Goal: Navigation & Orientation: Find specific page/section

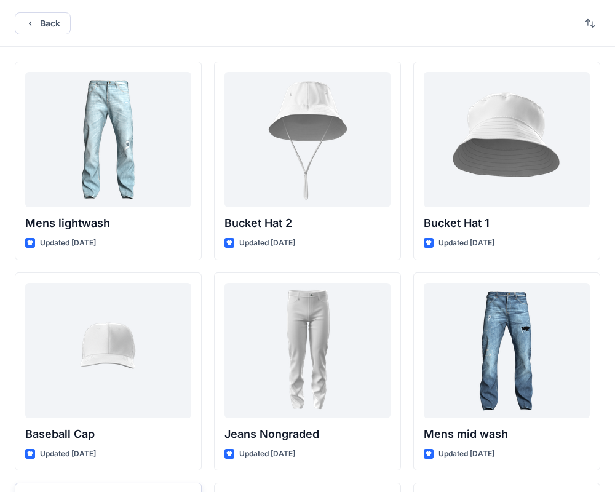
scroll to position [459, 0]
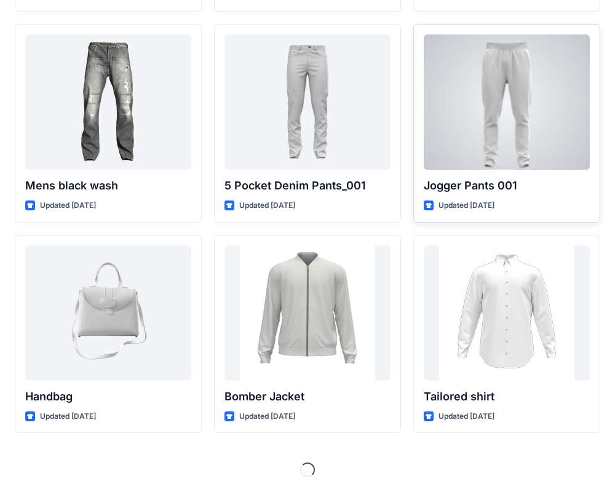
click at [533, 116] on div at bounding box center [507, 101] width 166 height 135
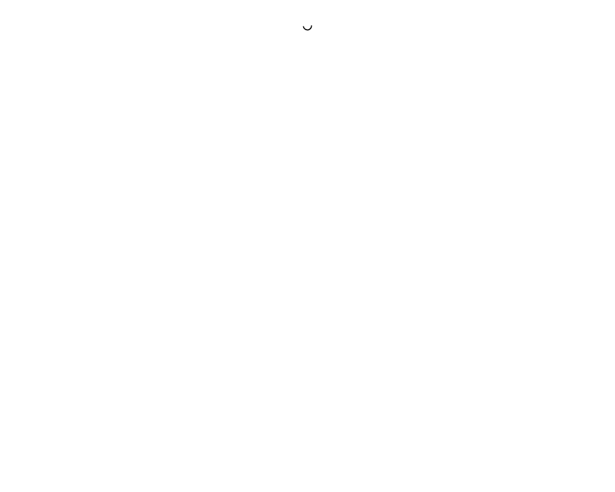
click at [533, 116] on div at bounding box center [307, 246] width 615 height 492
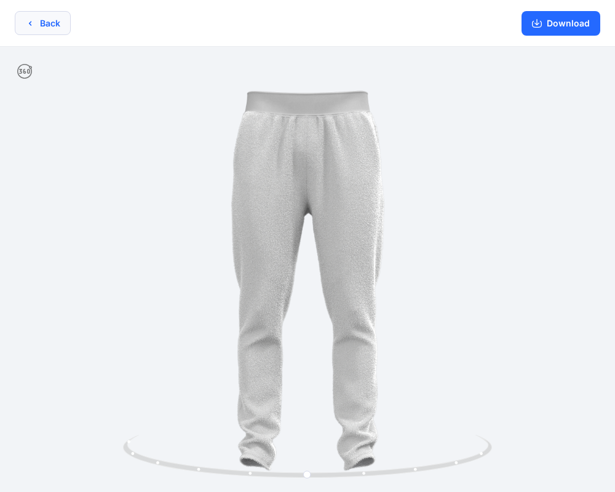
click at [44, 19] on button "Back" at bounding box center [43, 23] width 56 height 24
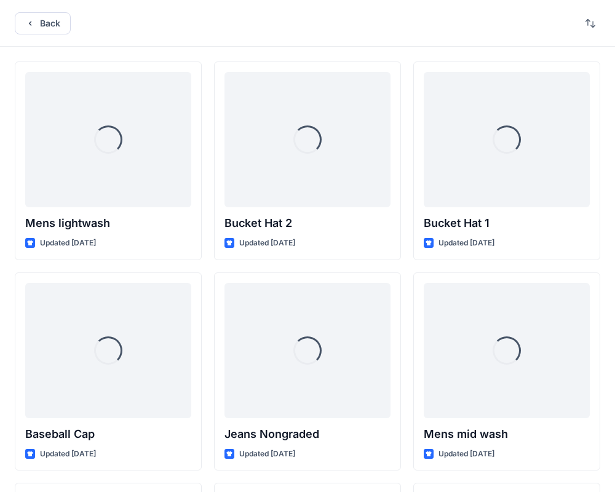
scroll to position [459, 0]
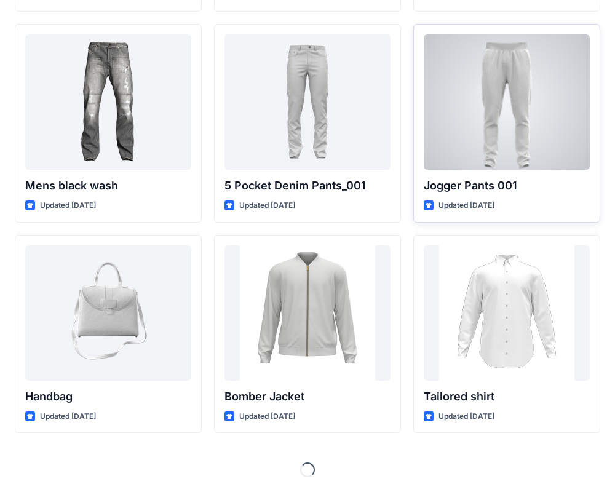
click at [487, 200] on p "Updated [DATE]" at bounding box center [467, 205] width 56 height 13
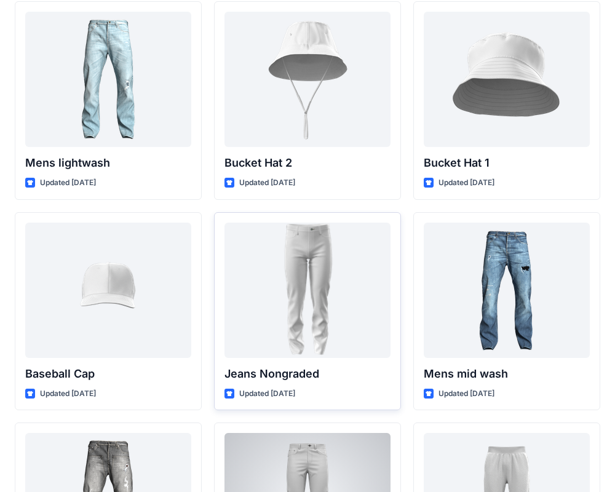
scroll to position [55, 0]
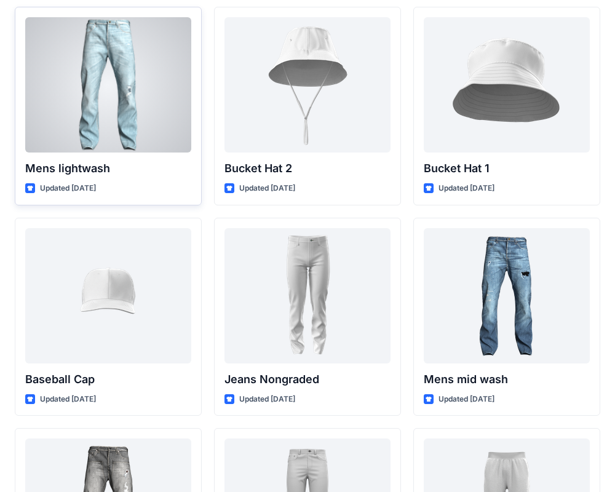
click at [125, 56] on div at bounding box center [108, 84] width 166 height 135
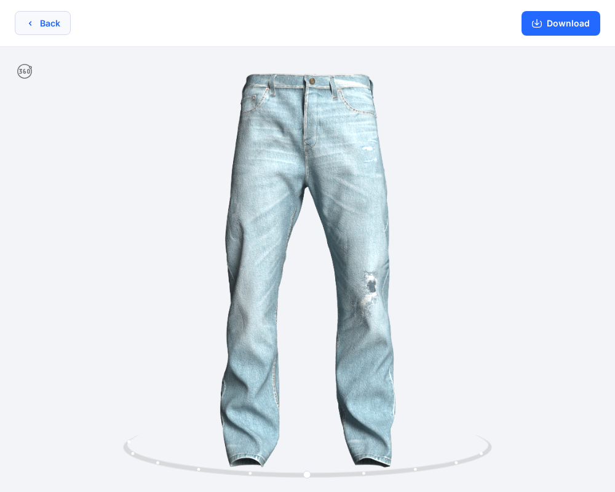
click at [26, 16] on button "Back" at bounding box center [43, 23] width 56 height 24
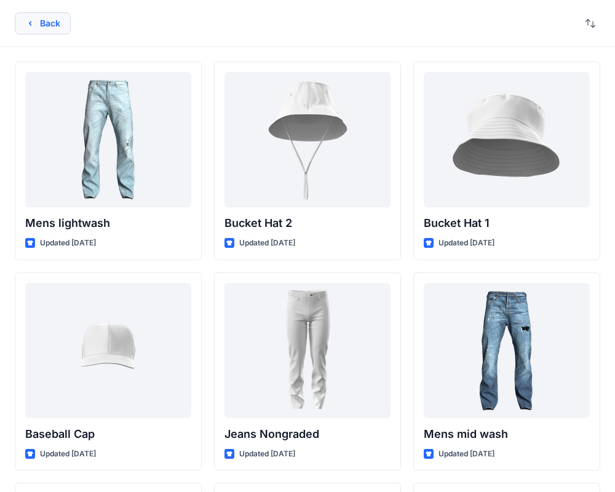
click at [60, 22] on button "Back" at bounding box center [43, 23] width 56 height 22
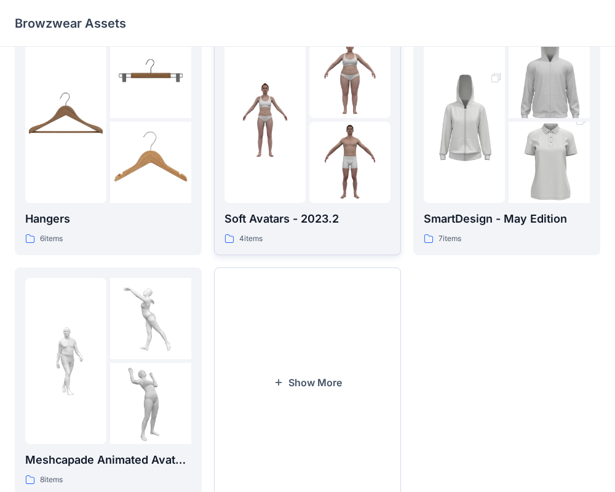
scroll to position [250, 0]
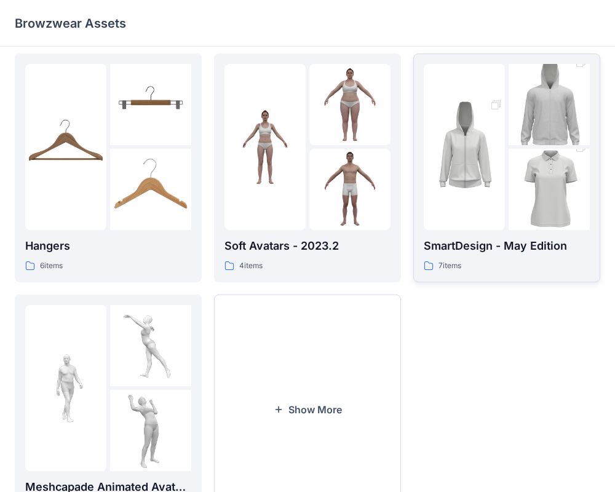
click at [464, 192] on img at bounding box center [464, 147] width 81 height 122
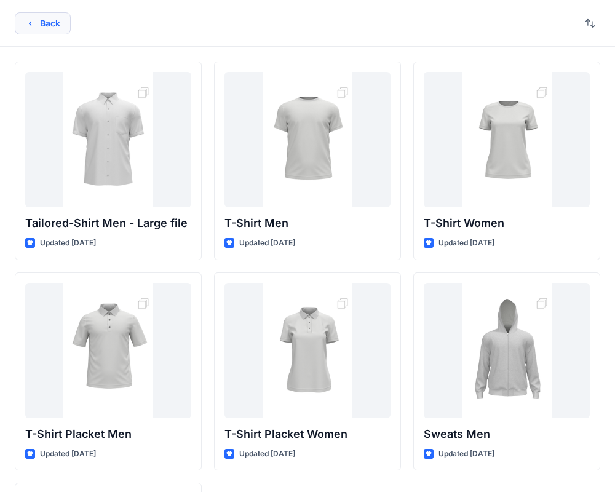
click at [39, 22] on button "Back" at bounding box center [43, 23] width 56 height 22
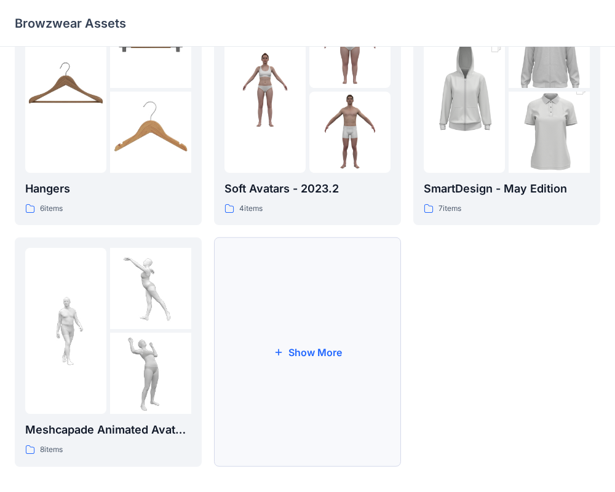
scroll to position [316, 0]
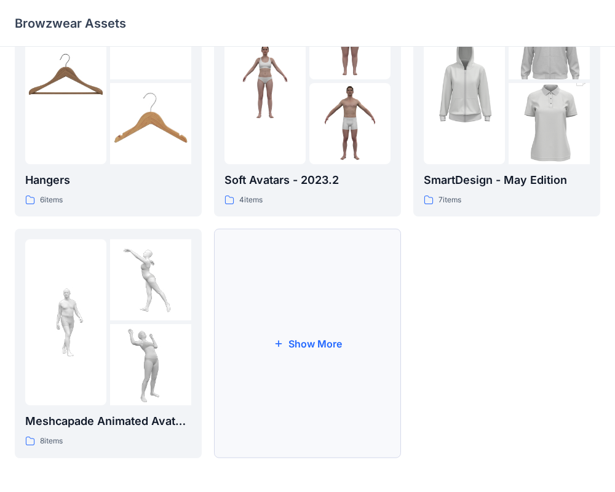
click at [305, 343] on button "Show More" at bounding box center [307, 344] width 187 height 230
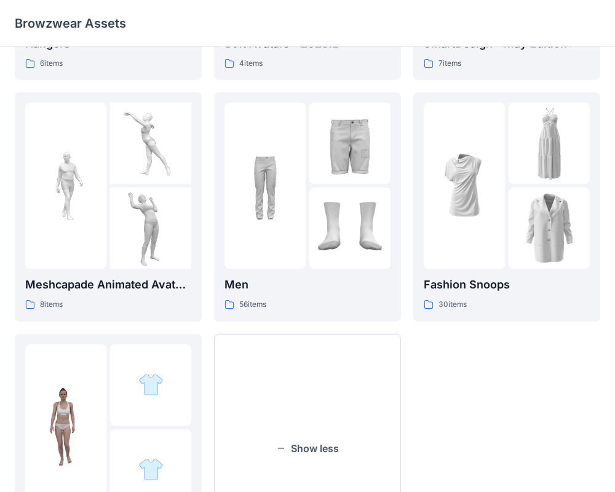
scroll to position [468, 0]
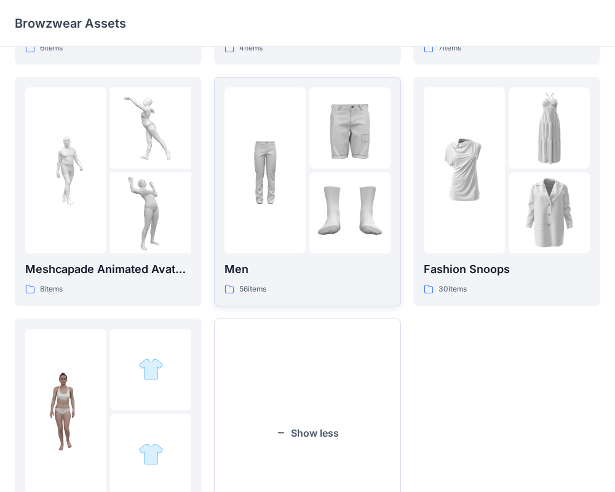
click at [278, 222] on div at bounding box center [265, 170] width 81 height 166
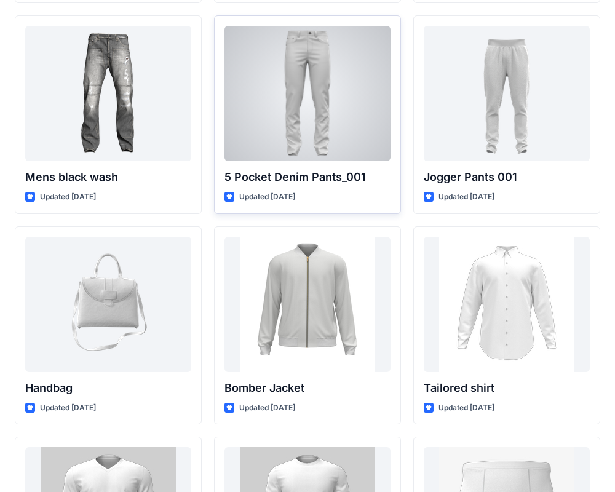
click at [295, 113] on div at bounding box center [308, 93] width 166 height 135
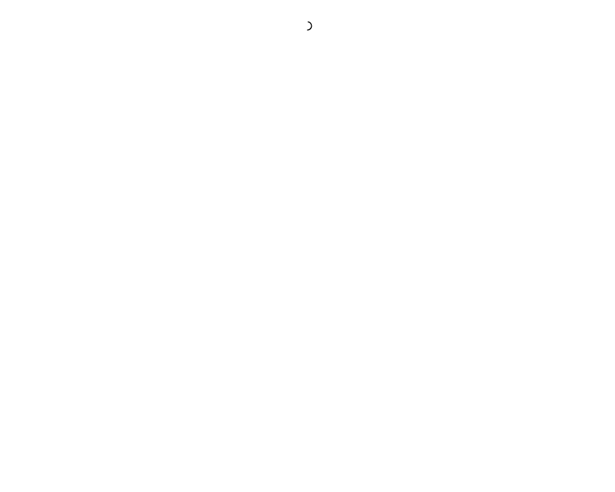
click at [295, 113] on div at bounding box center [307, 246] width 615 height 492
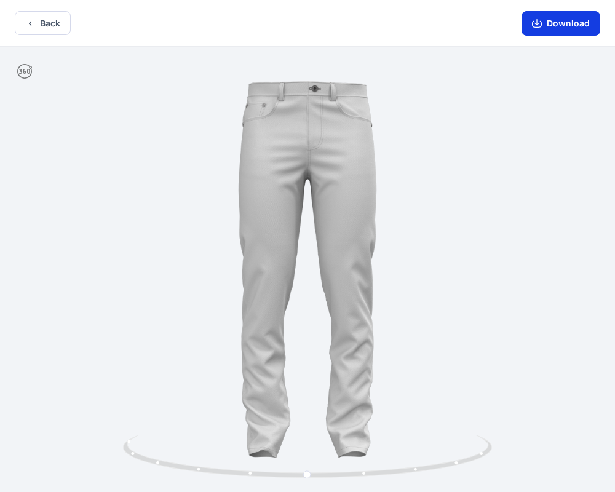
click at [566, 22] on button "Download" at bounding box center [561, 23] width 79 height 25
